Goal: Task Accomplishment & Management: Use online tool/utility

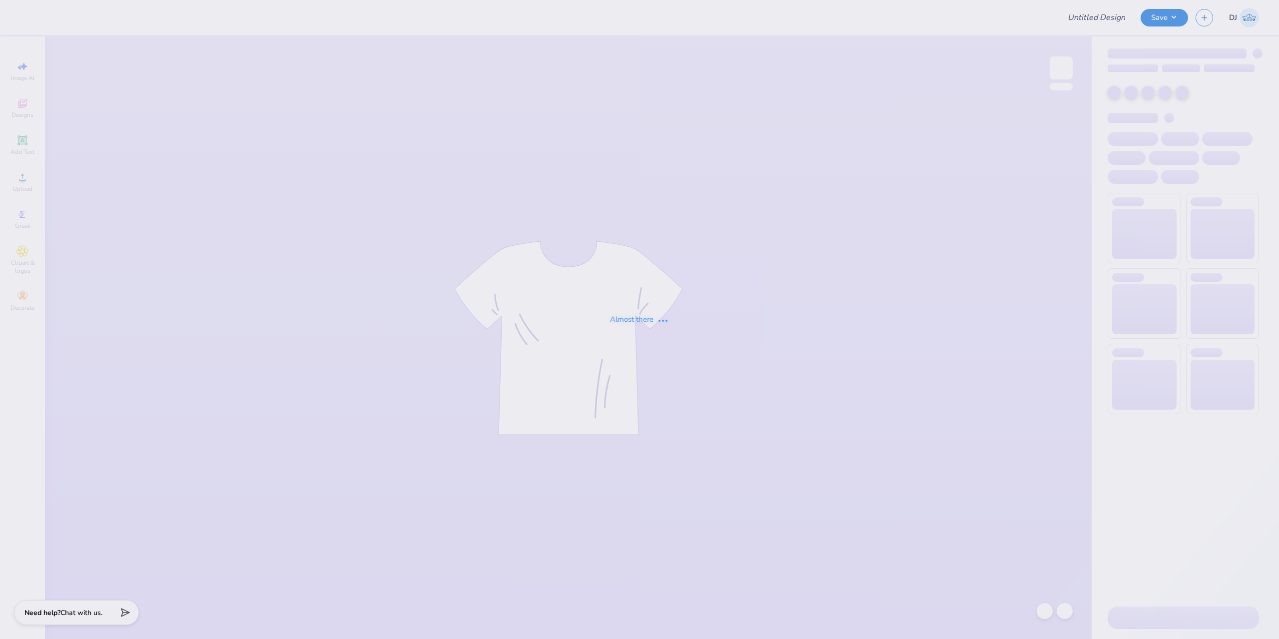
type input "Bear Mock UP"
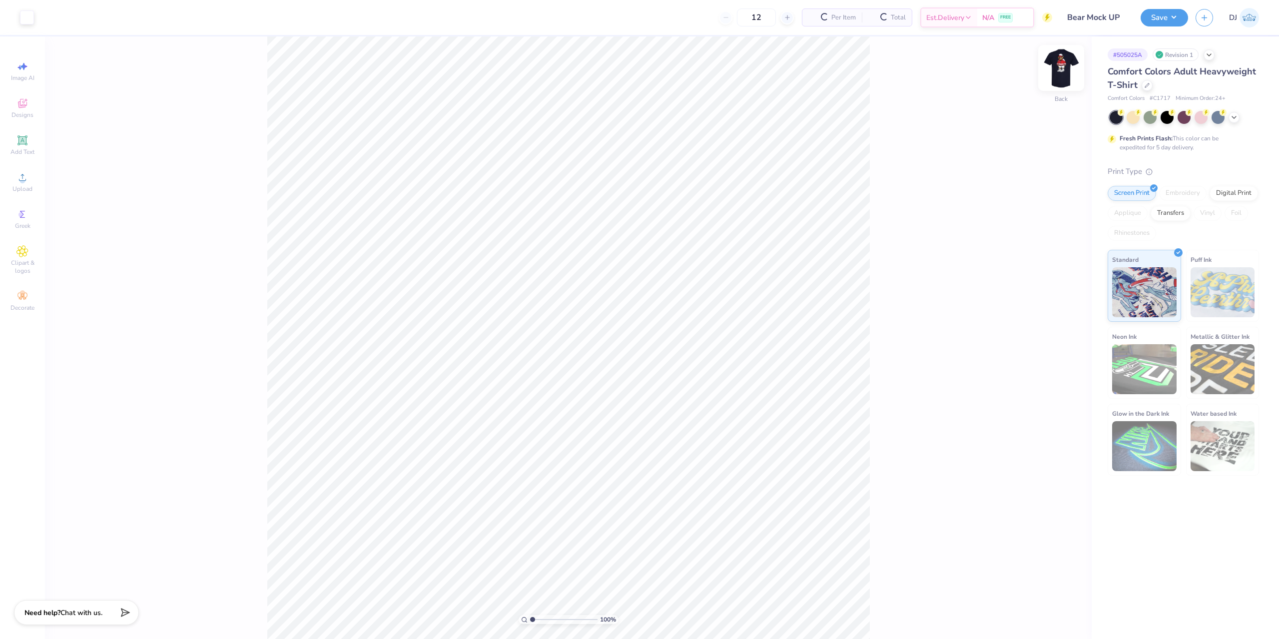
click at [1066, 70] on img at bounding box center [1062, 68] width 40 height 40
click at [1067, 64] on img at bounding box center [1062, 68] width 40 height 40
drag, startPoint x: 533, startPoint y: 621, endPoint x: 540, endPoint y: 616, distance: 8.9
type input "2.08"
click at [540, 616] on input "range" at bounding box center [563, 619] width 67 height 9
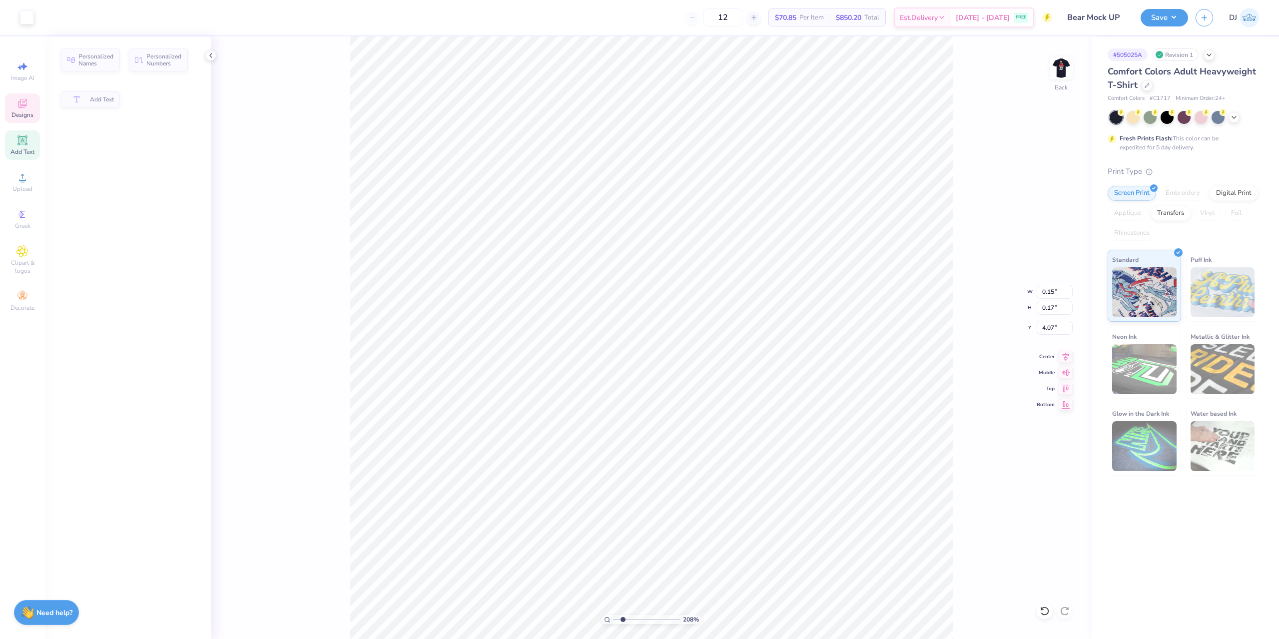
type input "0.15"
type input "0.17"
type input "4.07"
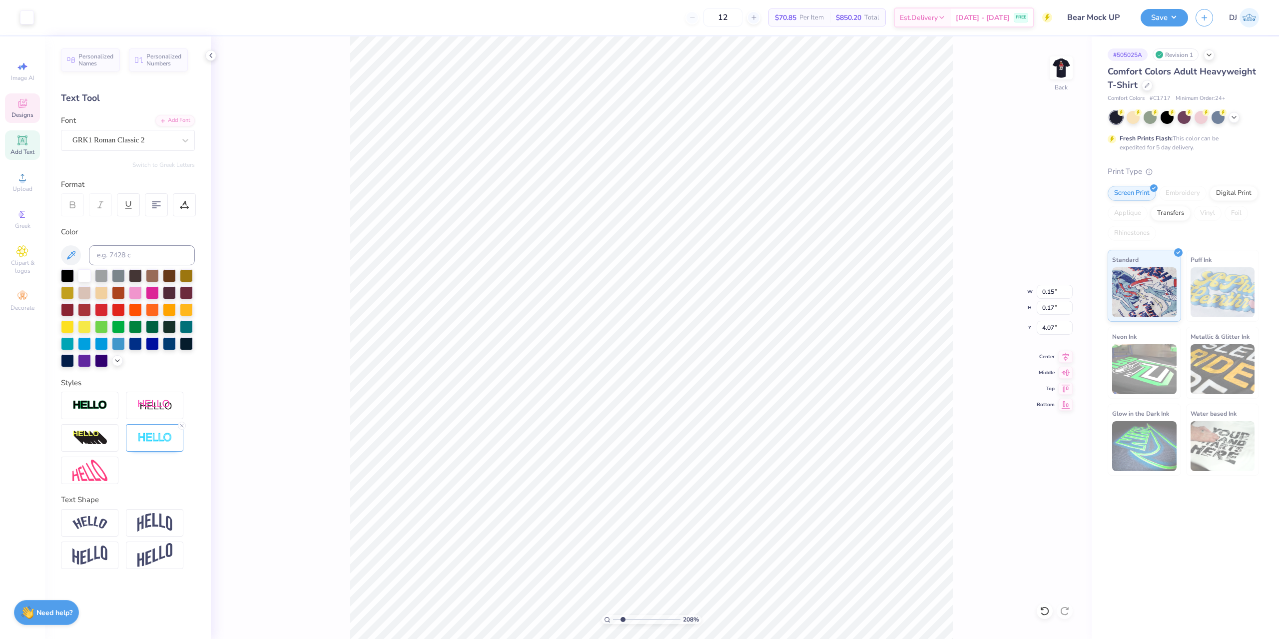
scroll to position [8, 1]
click at [1168, 23] on button "Save" at bounding box center [1164, 15] width 47 height 17
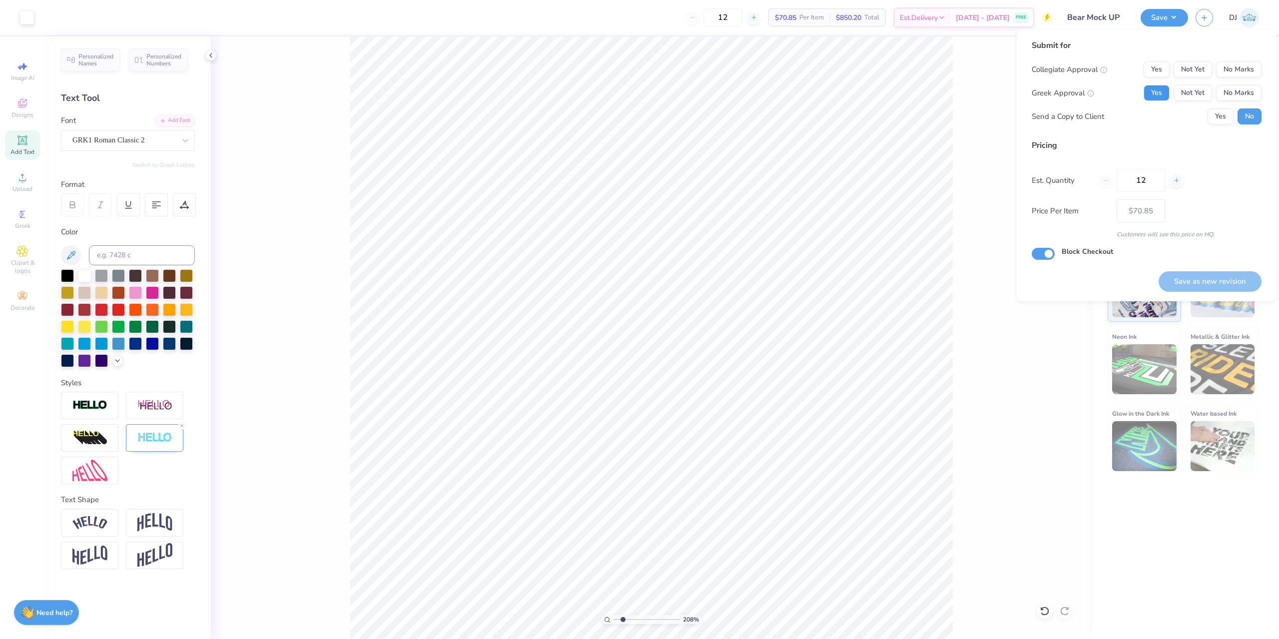
click at [1157, 88] on button "Yes" at bounding box center [1157, 93] width 26 height 16
click at [1249, 68] on button "No Marks" at bounding box center [1238, 69] width 45 height 16
click at [1227, 282] on button "Save as new revision" at bounding box center [1210, 281] width 103 height 20
type input "$70.85"
